Goal: Task Accomplishment & Management: Manage account settings

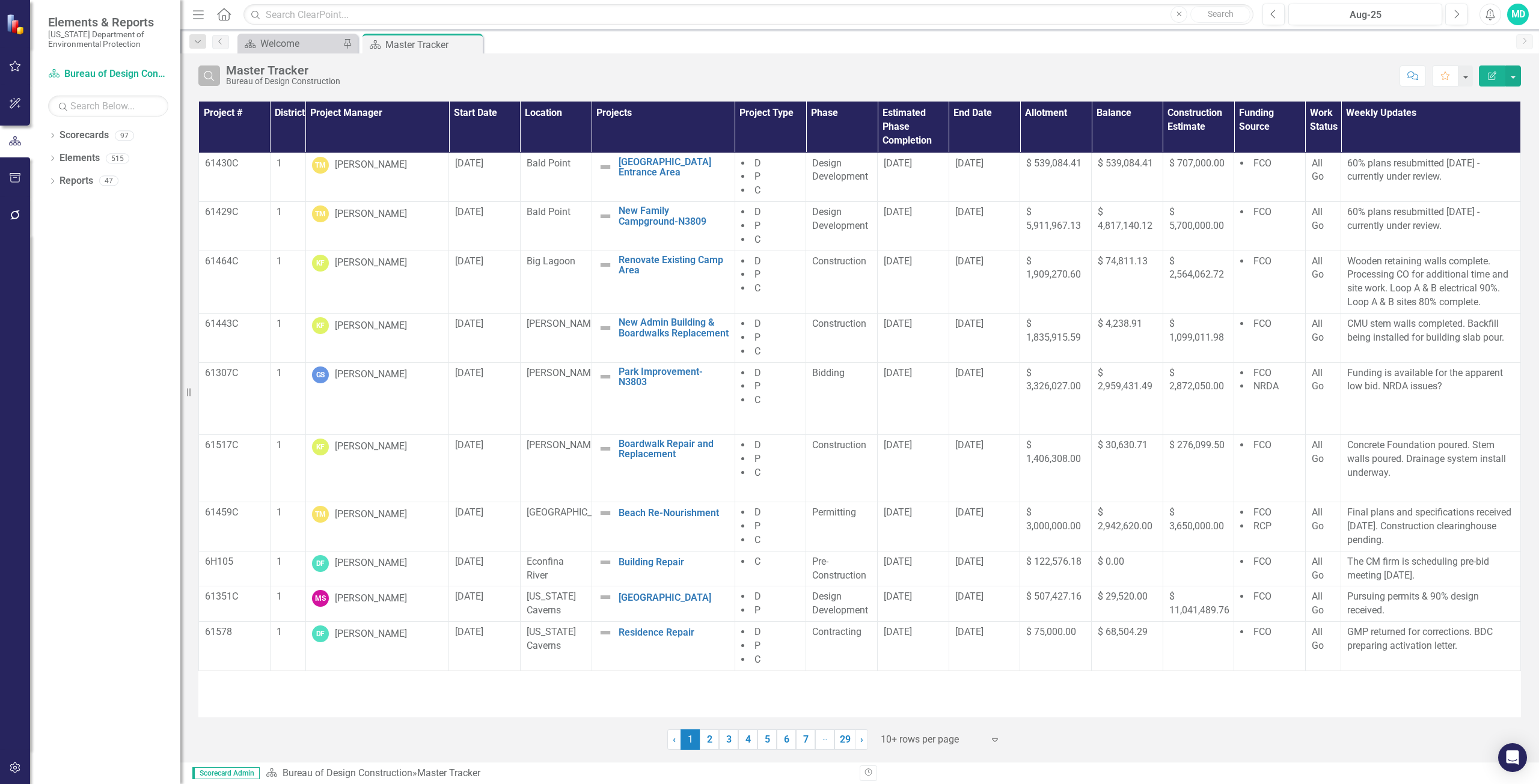
click at [212, 83] on button "Search" at bounding box center [209, 75] width 21 height 21
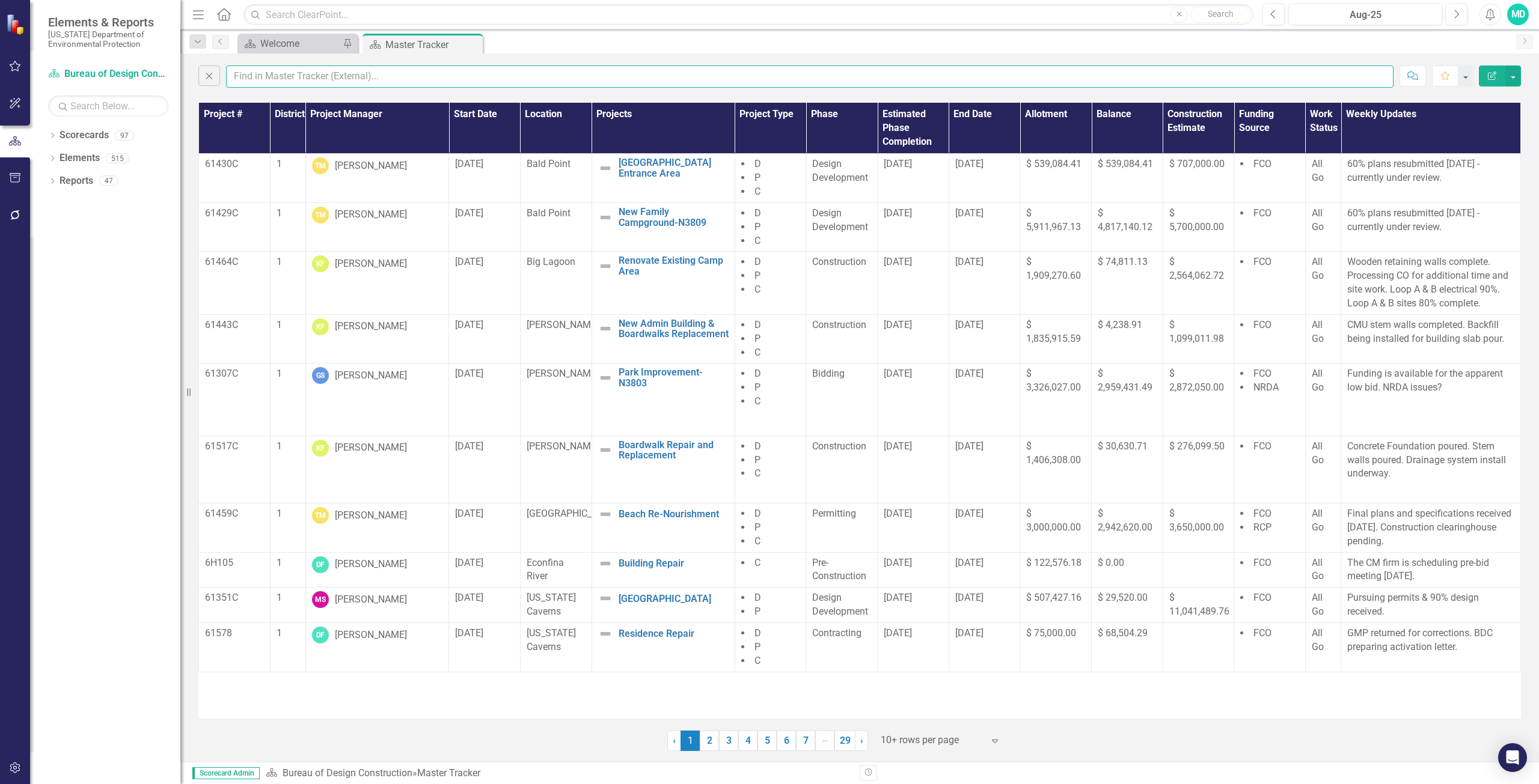
click at [325, 83] on input "text" at bounding box center [809, 76] width 1167 height 22
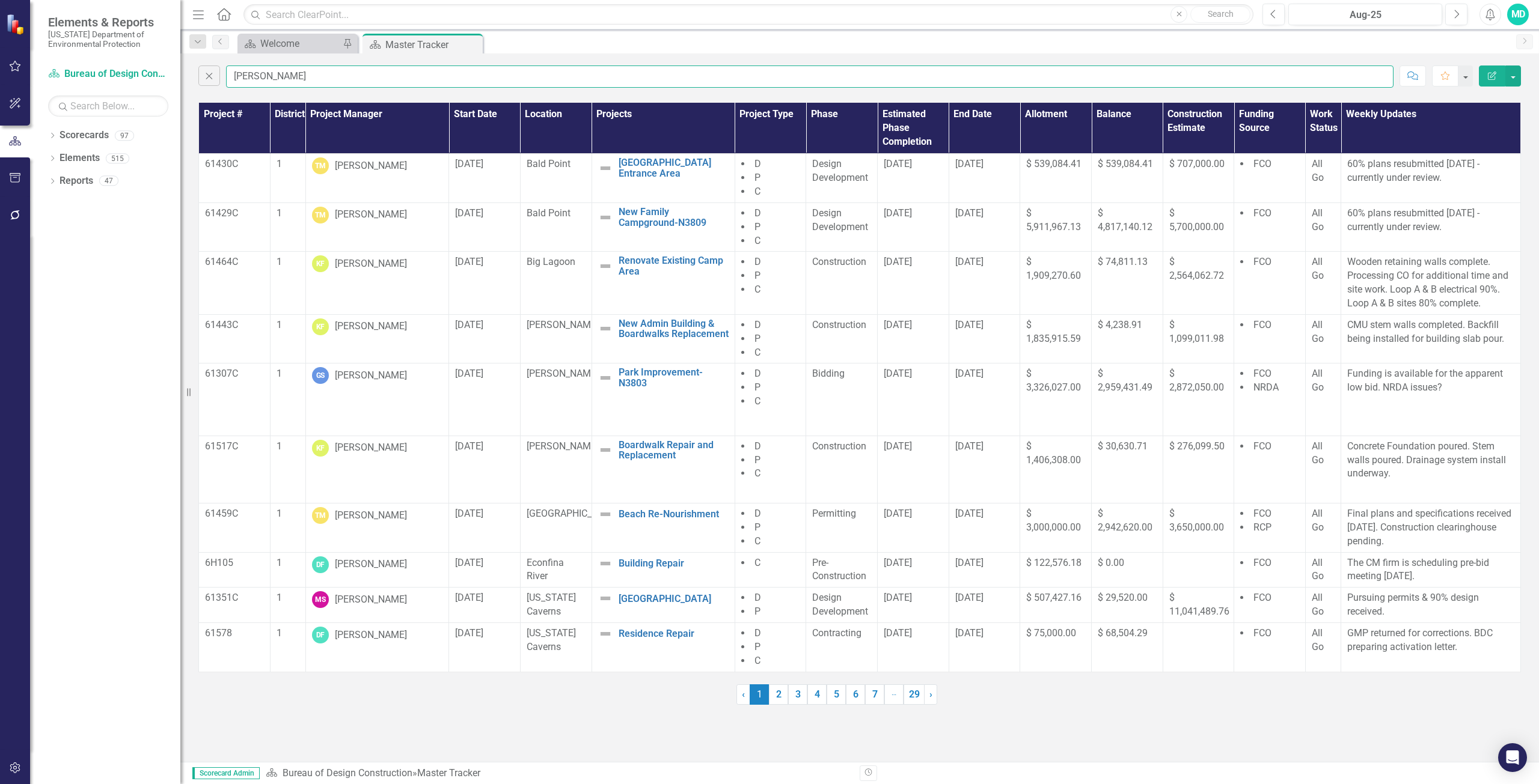
type input "[PERSON_NAME]"
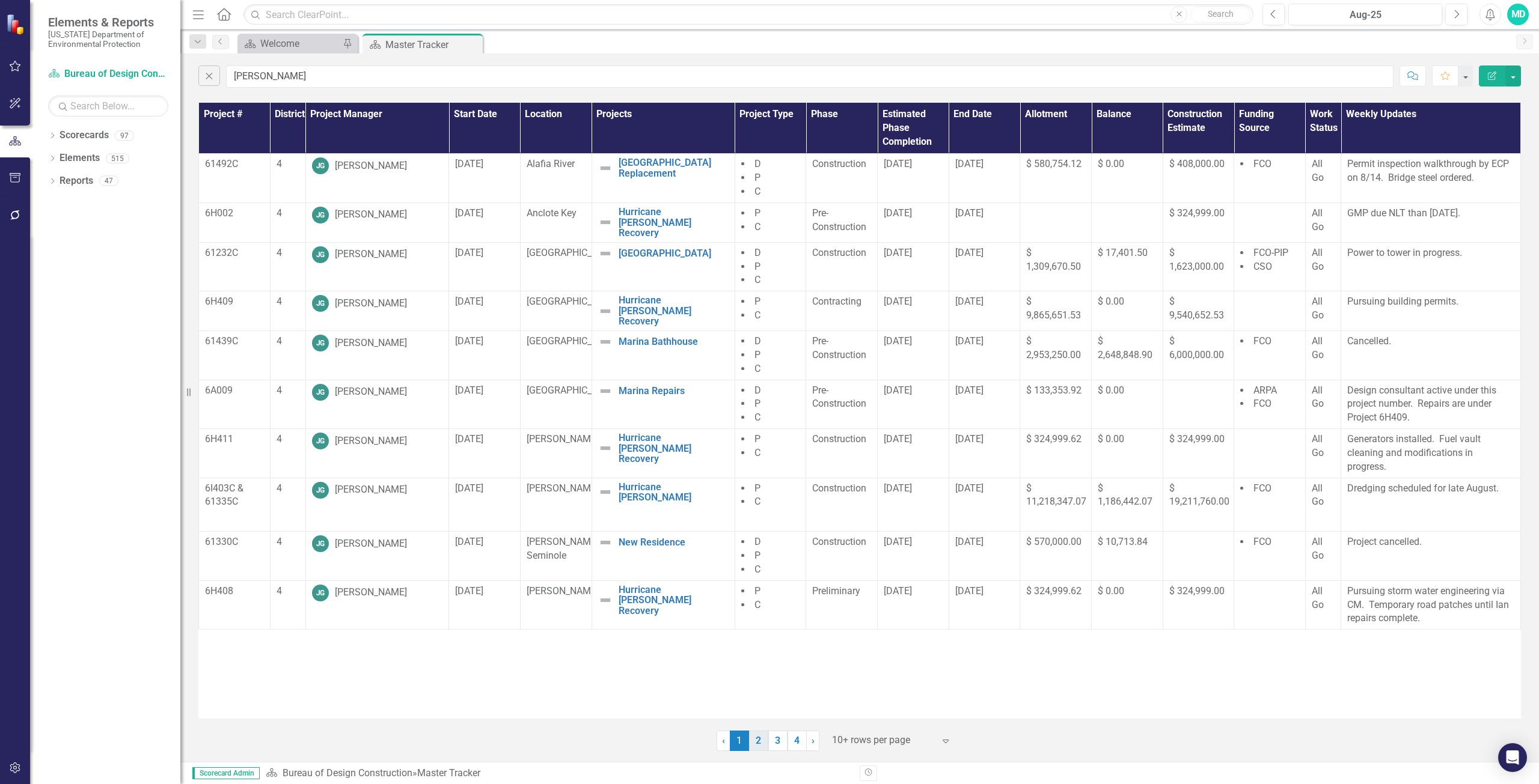
click at [756, 746] on link "2" at bounding box center [758, 741] width 19 height 21
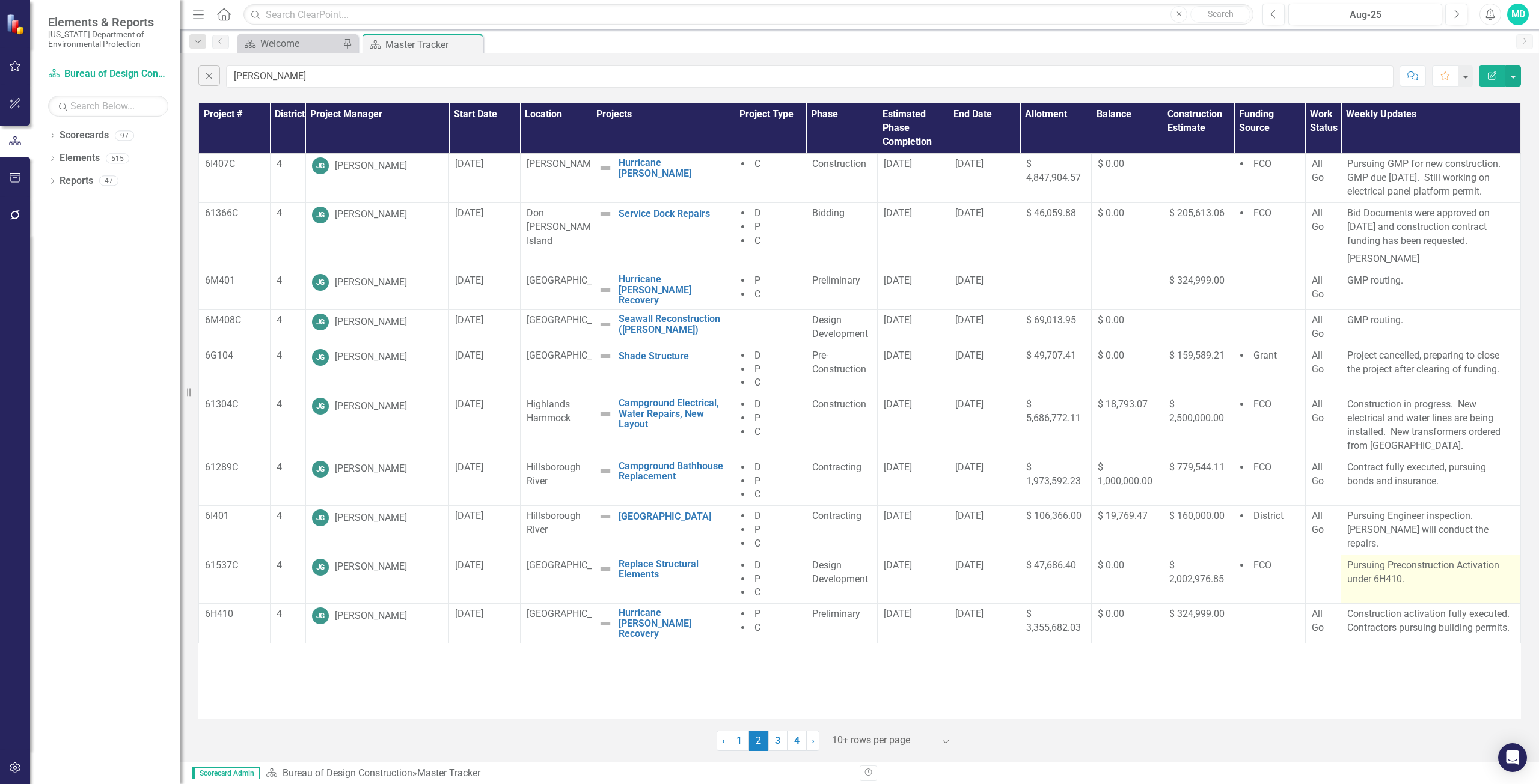
click at [1403, 578] on p "Pursuing Preconstruction Activation under 6H410." at bounding box center [1430, 572] width 167 height 27
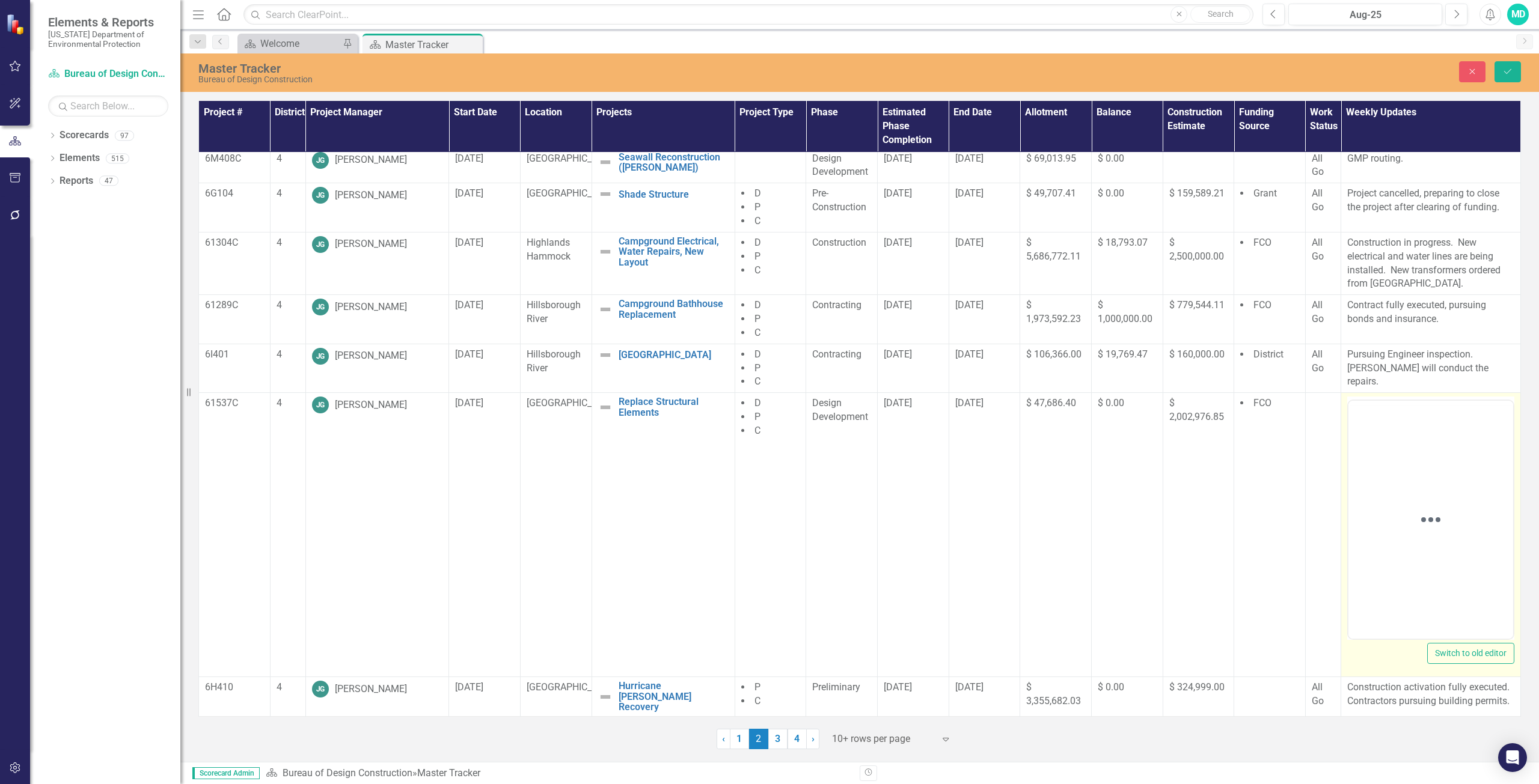
scroll to position [174, 0]
click at [1413, 453] on p "Pursuing Preconstruction Activation under 6H410." at bounding box center [1431, 446] width 159 height 29
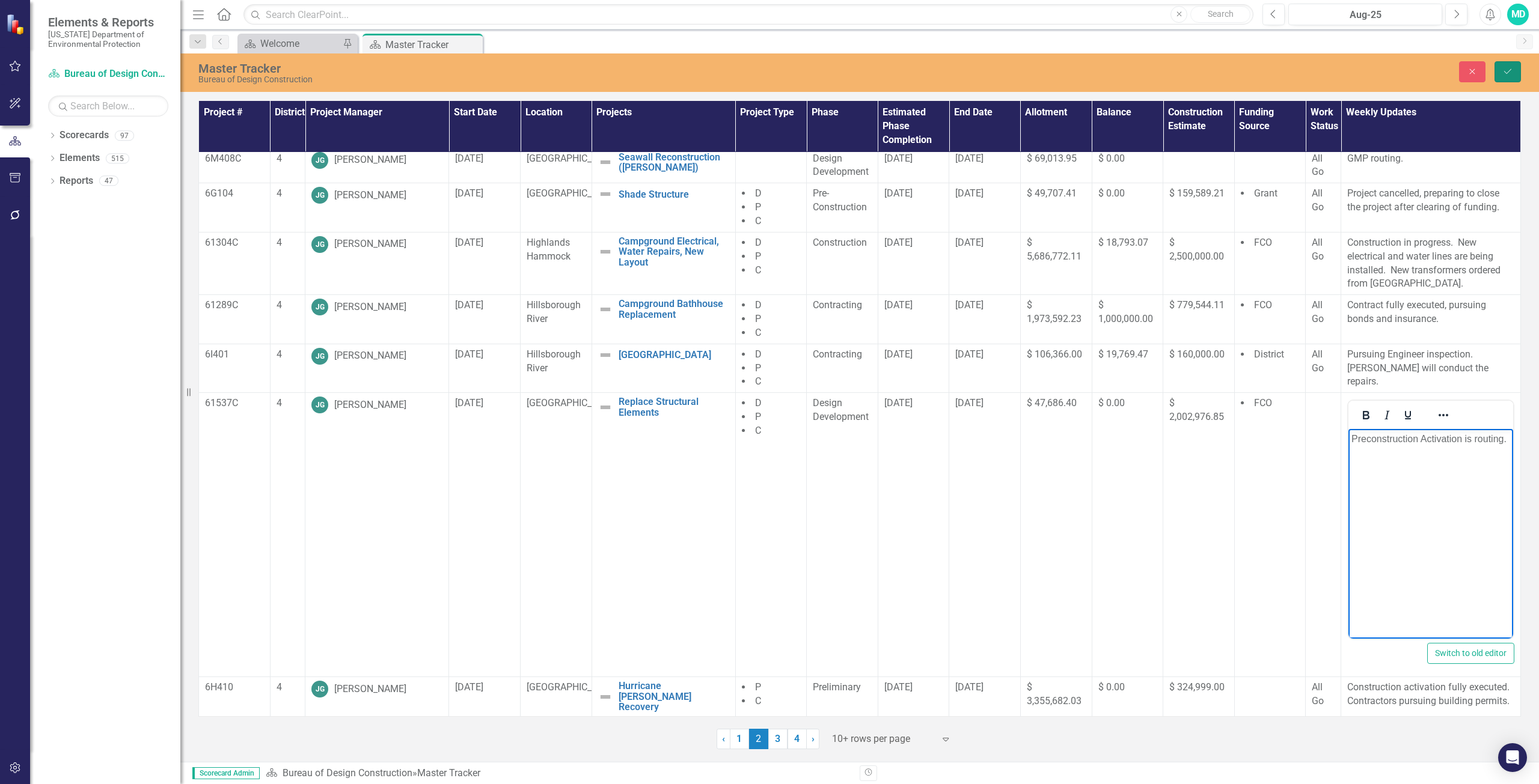
click at [1509, 72] on icon "Save" at bounding box center [1507, 71] width 11 height 8
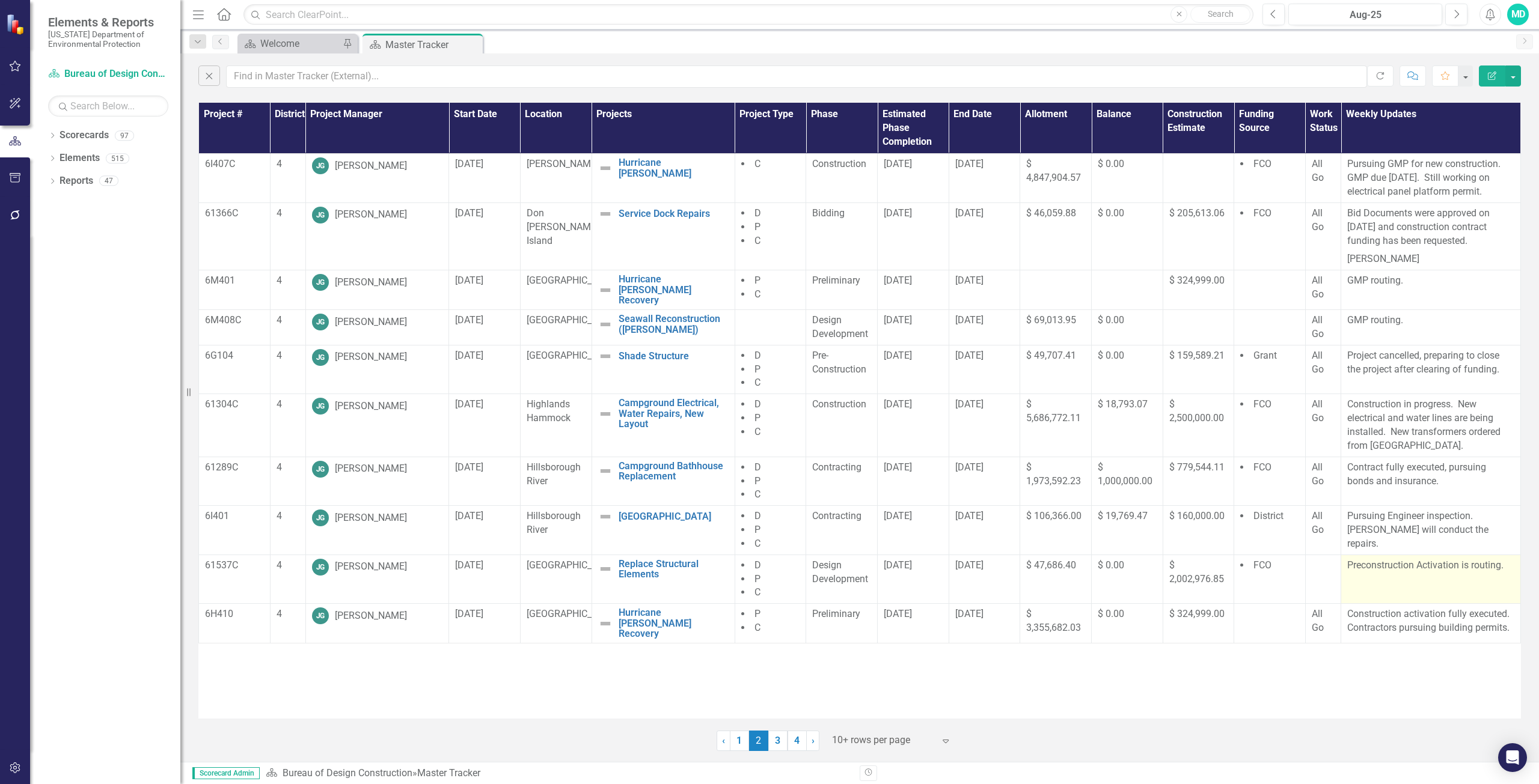
click at [1406, 572] on p "Preconstruction Activation is routing." at bounding box center [1430, 565] width 167 height 14
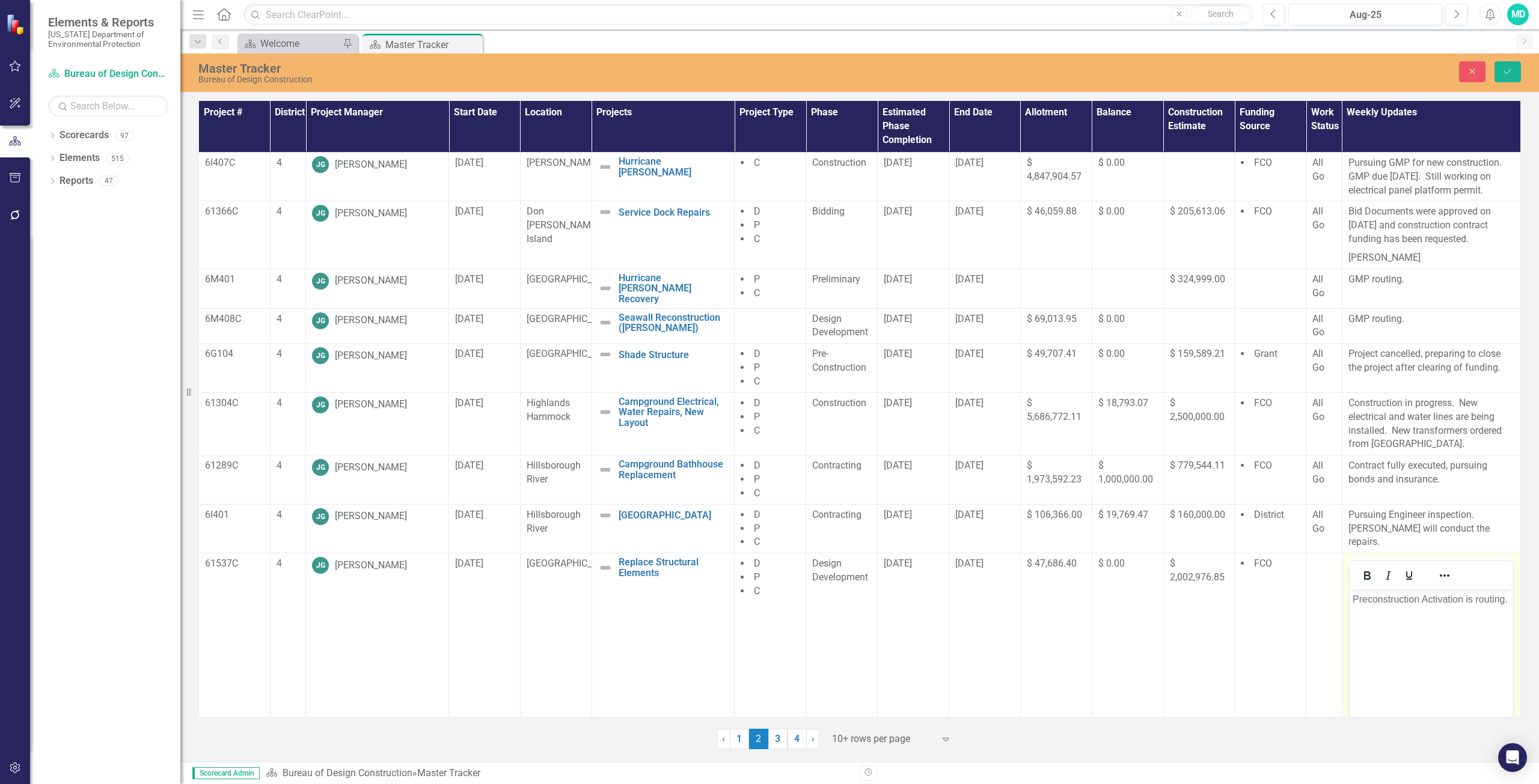
scroll to position [0, 0]
click at [1425, 601] on p "Preconstruction Activation is routing." at bounding box center [1430, 599] width 158 height 14
click at [1496, 78] on button "Save" at bounding box center [1507, 72] width 27 height 21
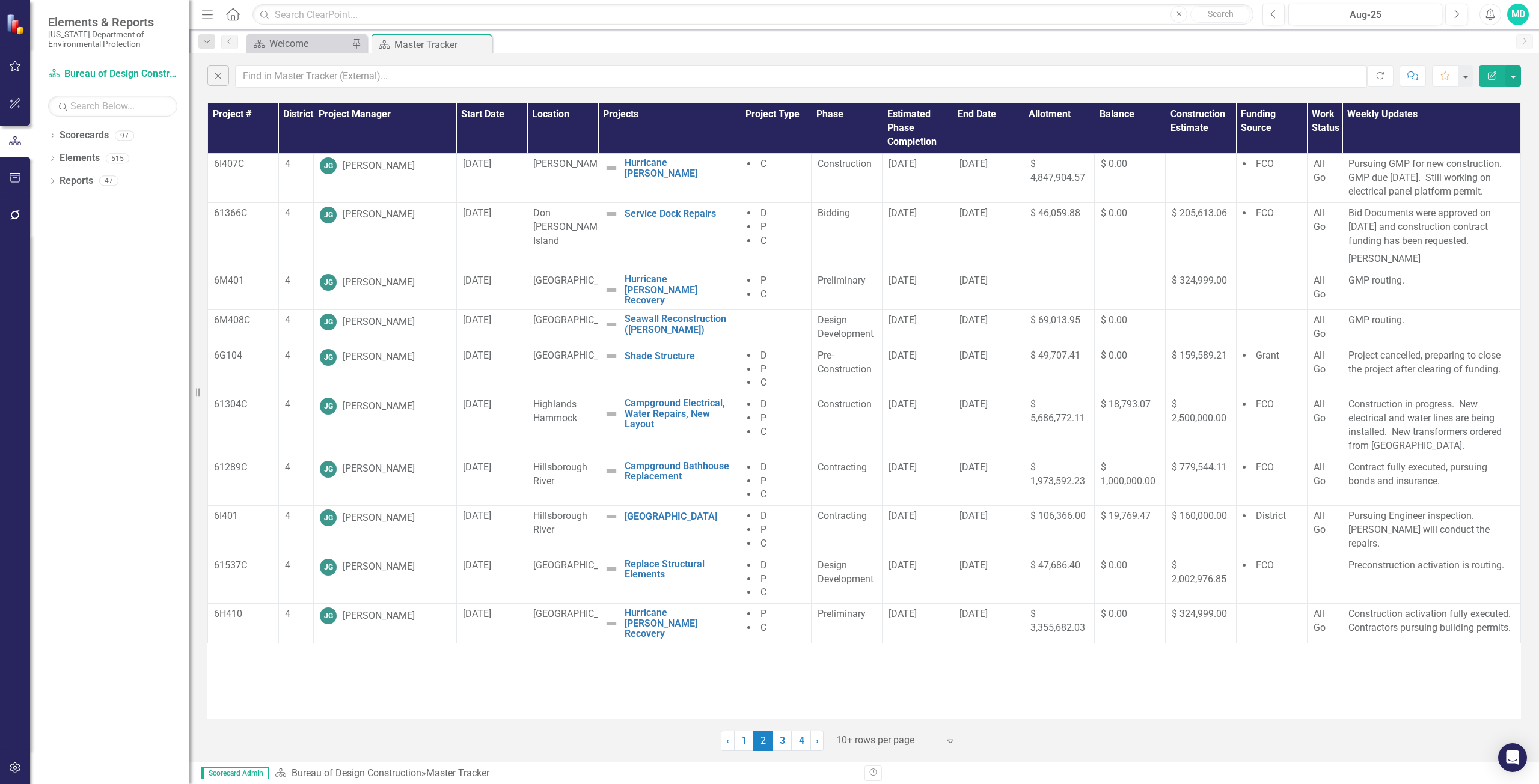
click at [189, 283] on div "Resize" at bounding box center [194, 392] width 10 height 784
drag, startPoint x: 188, startPoint y: 283, endPoint x: 159, endPoint y: 290, distance: 29.8
click at [159, 290] on div "Dropdown Scorecards 97 Dropdown [US_STATE] Department of Environmental Protecti…" at bounding box center [109, 455] width 159 height 658
click at [200, 390] on icon "Resize" at bounding box center [200, 392] width 12 height 10
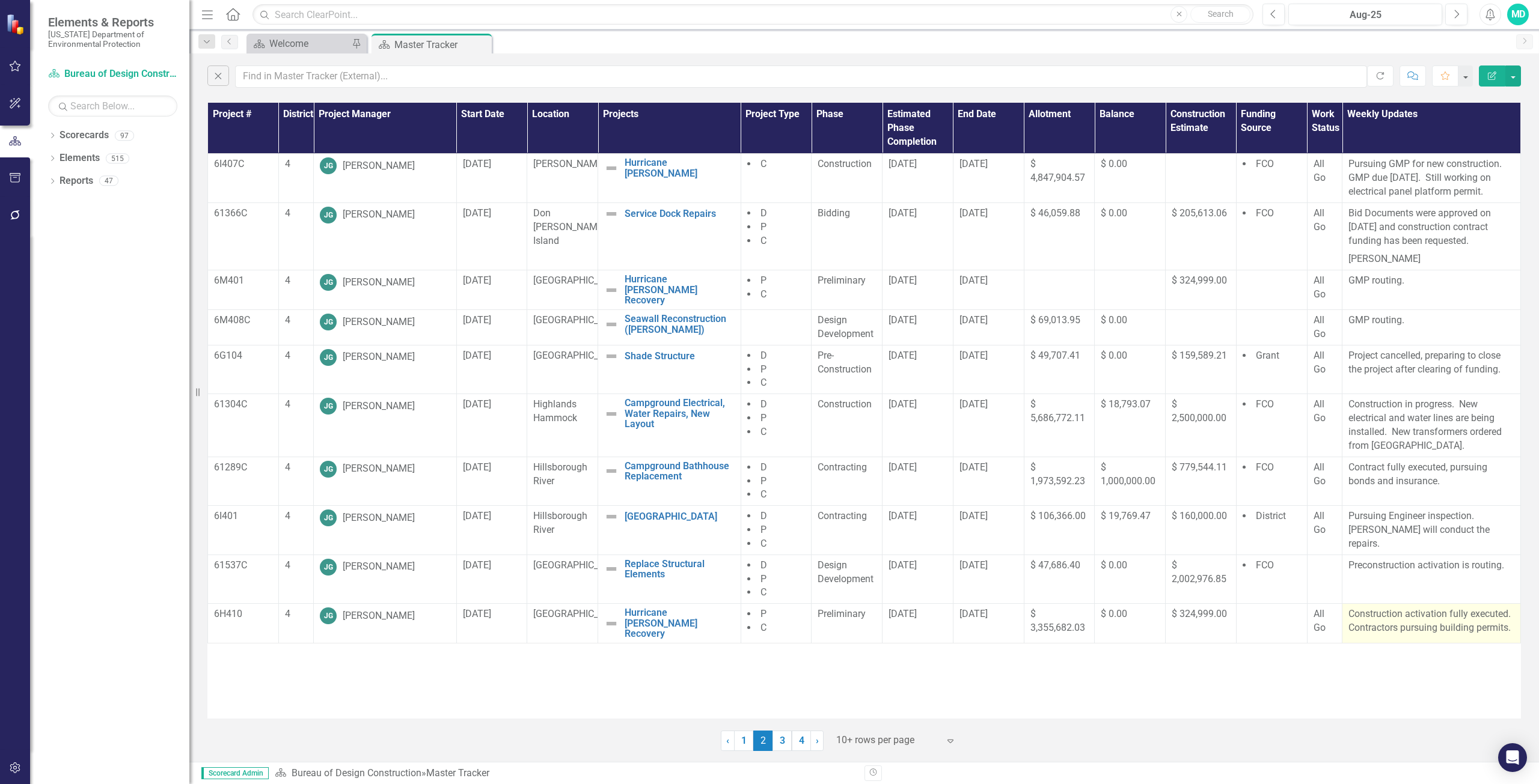
click at [1417, 632] on p "Construction activation fully executed. Contractors pursuing building permits." at bounding box center [1432, 621] width 166 height 27
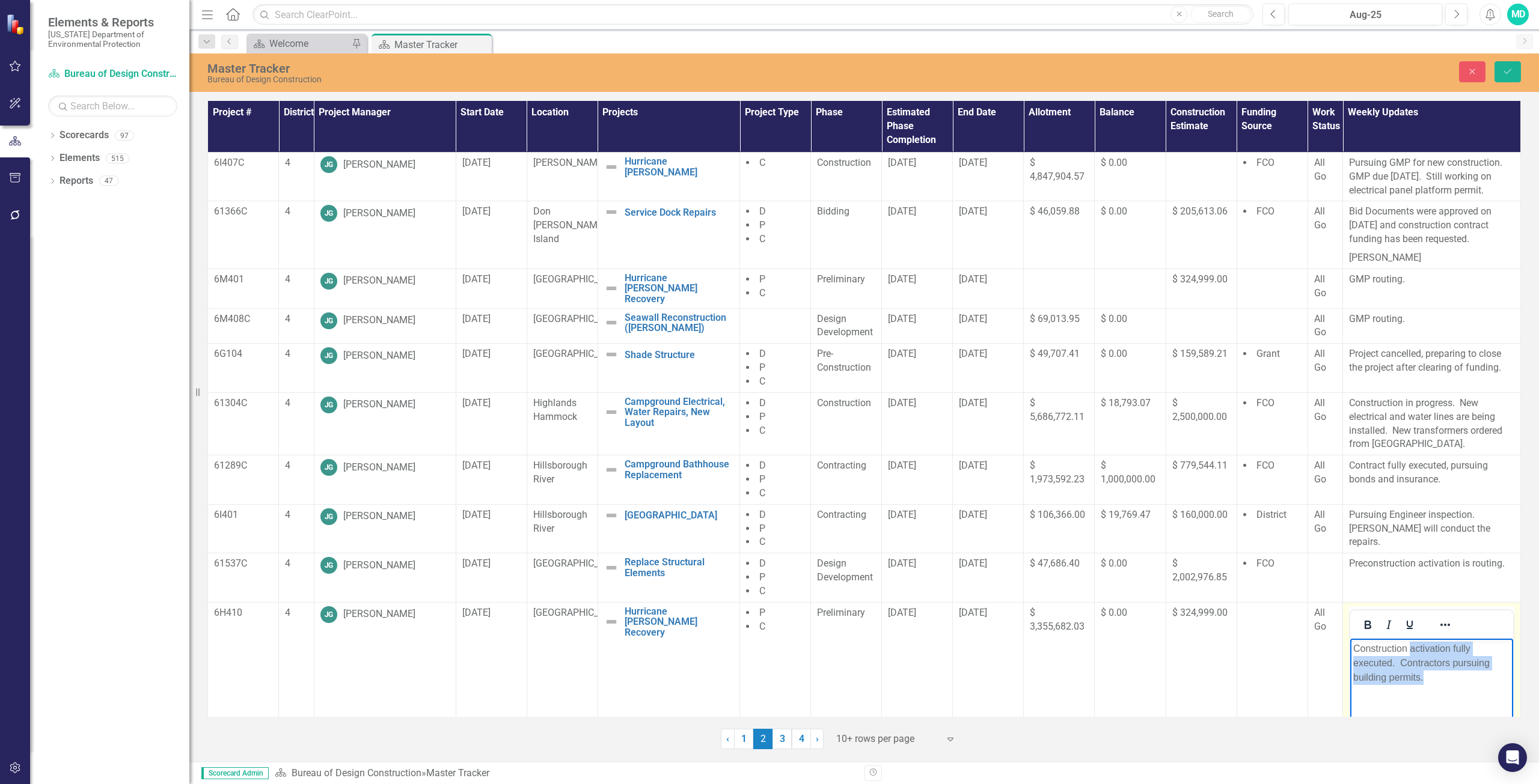
drag, startPoint x: 1410, startPoint y: 649, endPoint x: 1435, endPoint y: 679, distance: 39.1
click at [1435, 679] on p "Construction activation fully executed. Contractors pursuing building permits." at bounding box center [1432, 662] width 157 height 43
click at [1503, 74] on icon "Save" at bounding box center [1507, 71] width 11 height 8
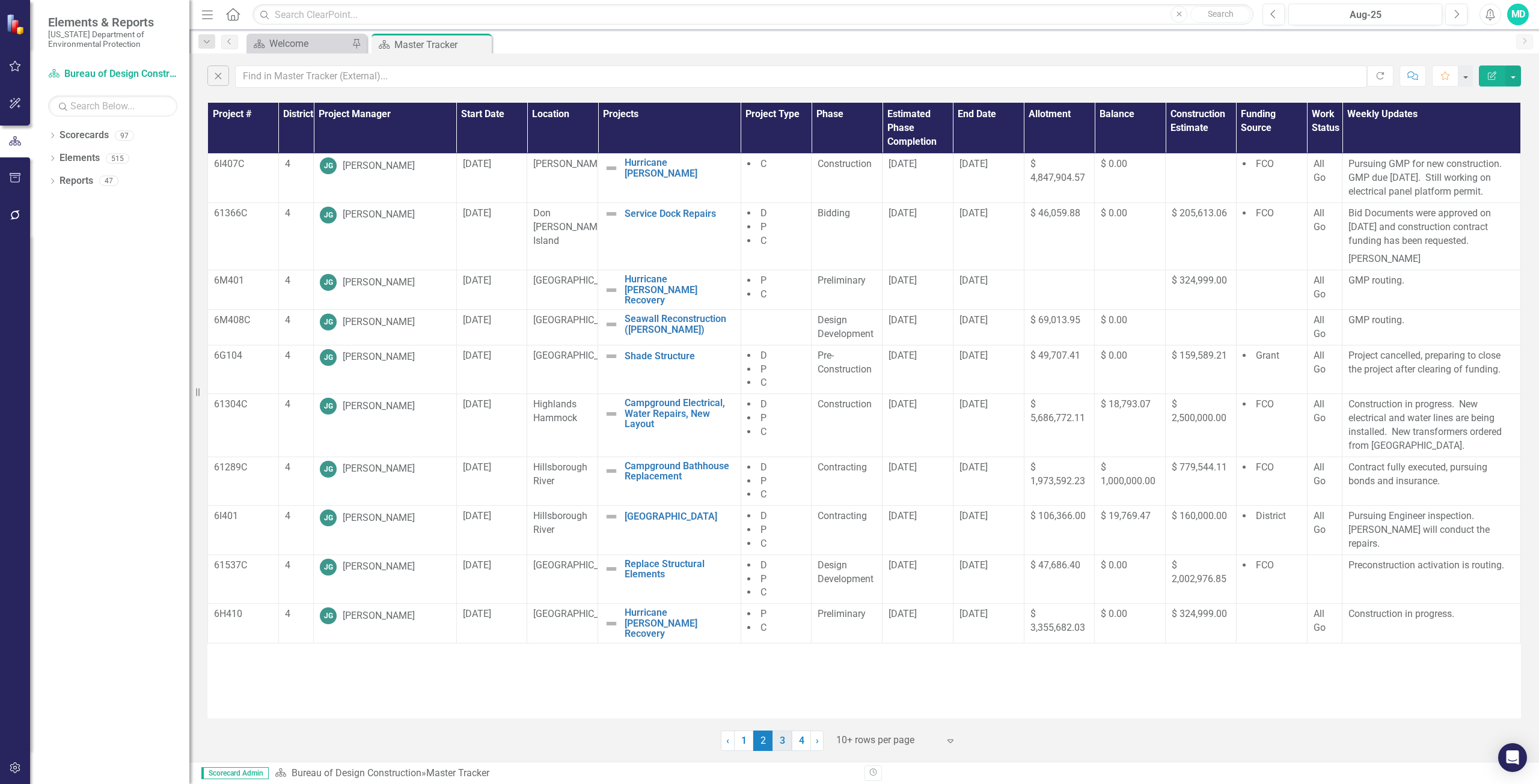
click at [781, 746] on link "3" at bounding box center [781, 741] width 19 height 21
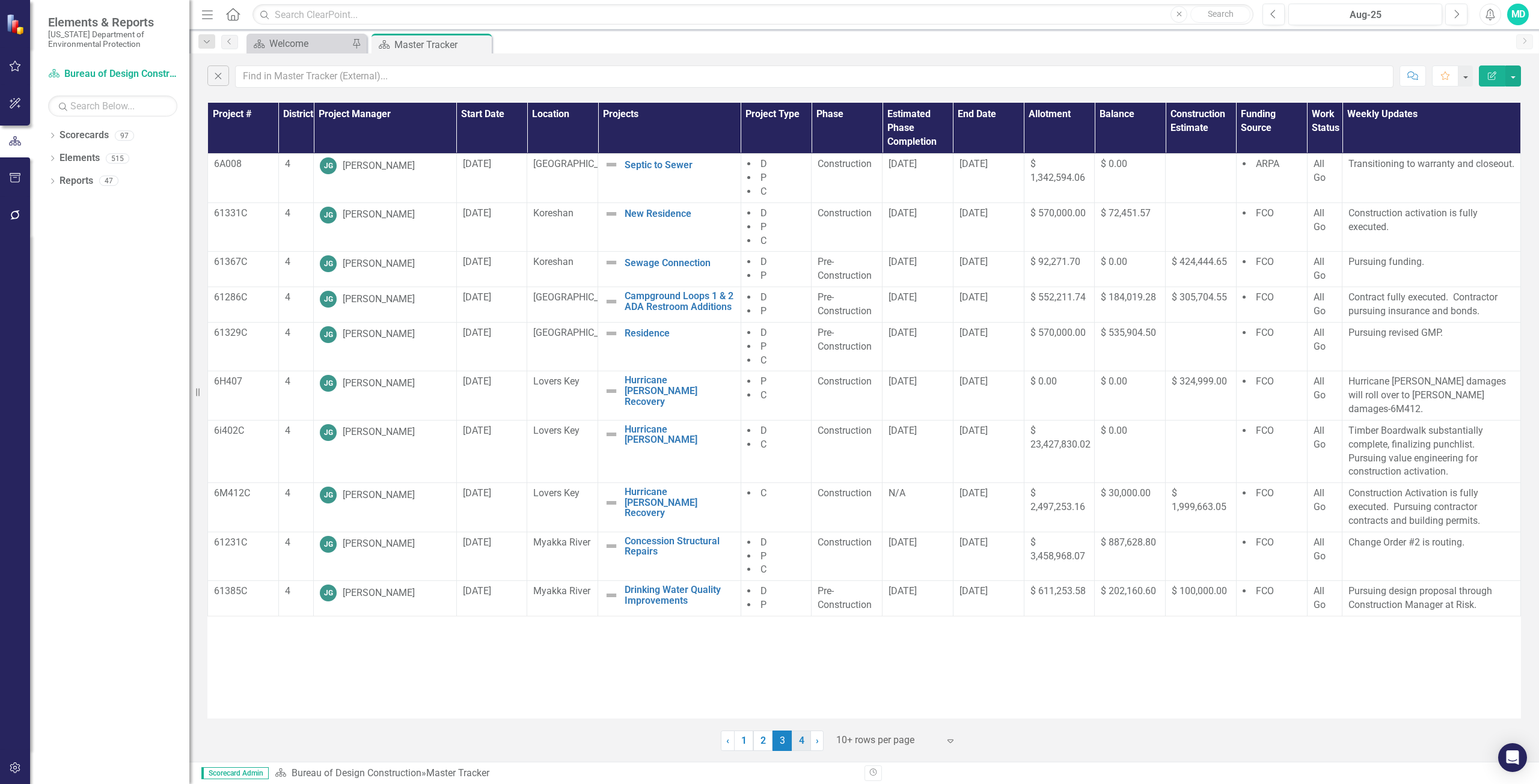
click at [800, 746] on link "4" at bounding box center [800, 741] width 19 height 21
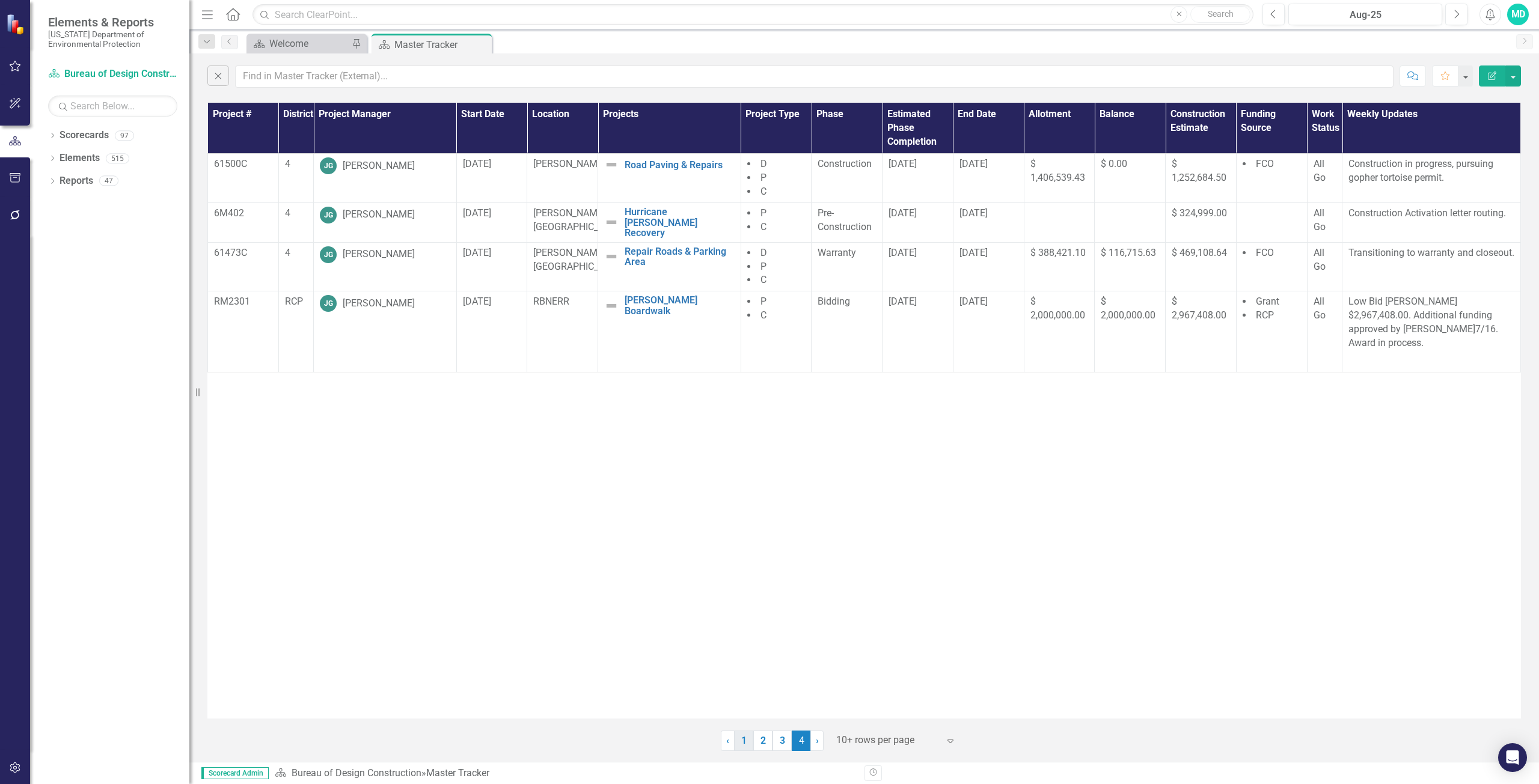
click at [742, 744] on link "1" at bounding box center [743, 741] width 19 height 21
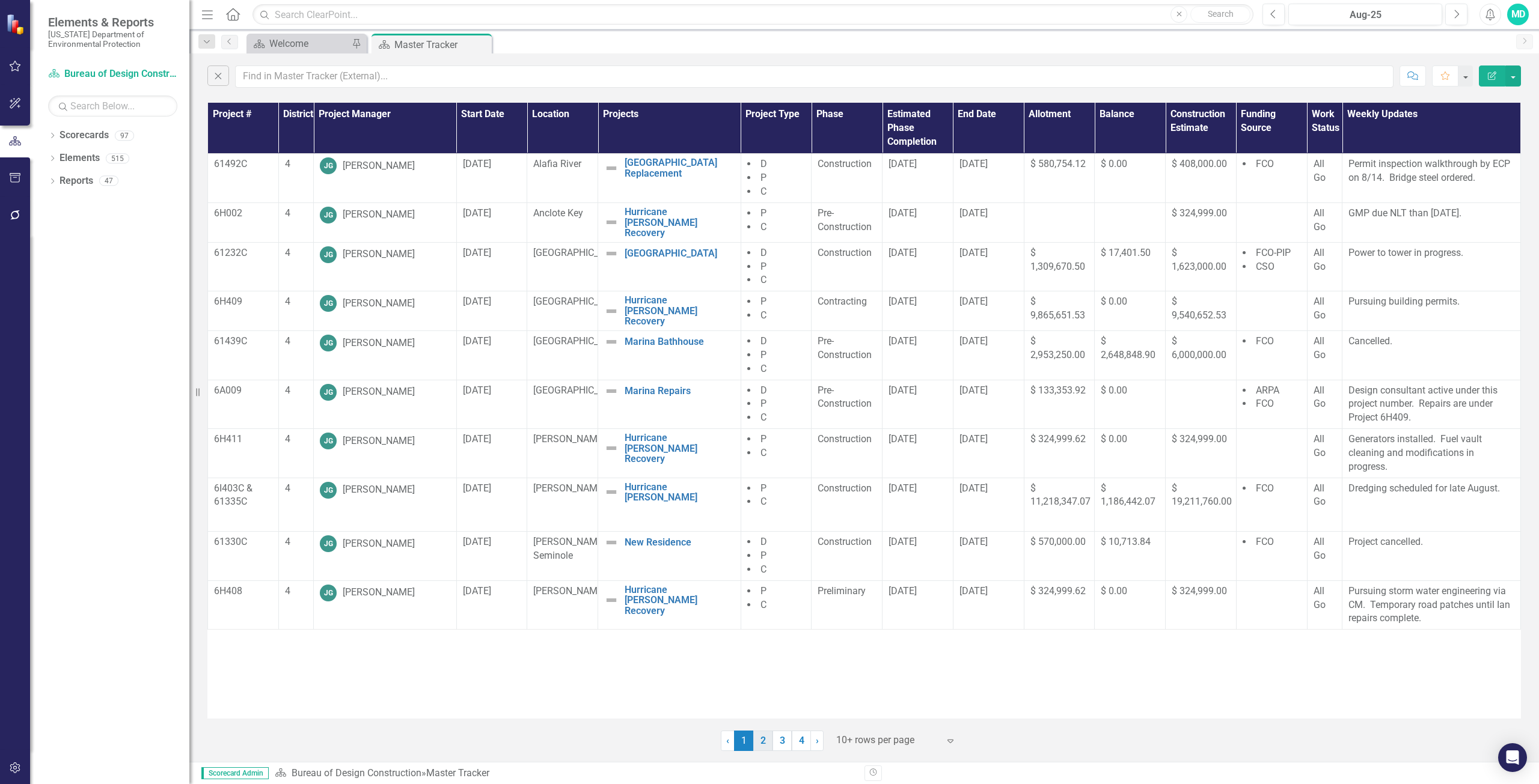
click at [763, 746] on link "2" at bounding box center [762, 741] width 19 height 21
